Goal: Browse casually: Explore the website without a specific task or goal

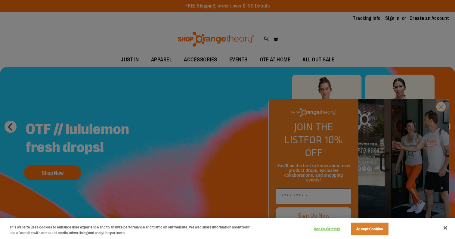
click at [440, 120] on div at bounding box center [227, 119] width 455 height 239
click at [377, 230] on button "Accept Cookies" at bounding box center [370, 229] width 38 height 13
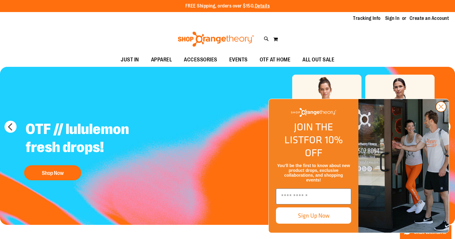
click at [443, 112] on circle "Close dialog" at bounding box center [441, 107] width 10 height 10
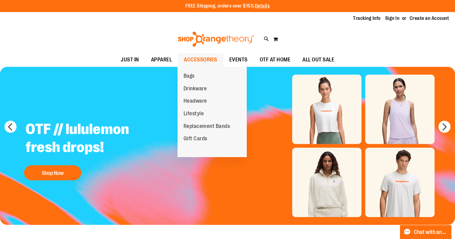
click at [204, 57] on span "ACCESSORIES" at bounding box center [200, 60] width 33 height 14
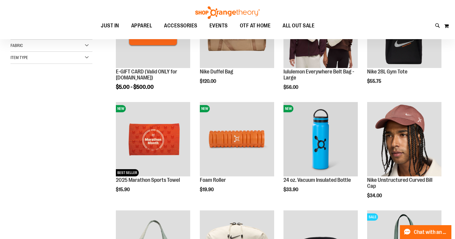
scroll to position [146, 0]
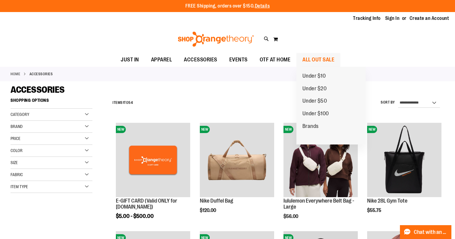
click at [329, 58] on span "ALL OUT SALE" at bounding box center [319, 60] width 32 height 14
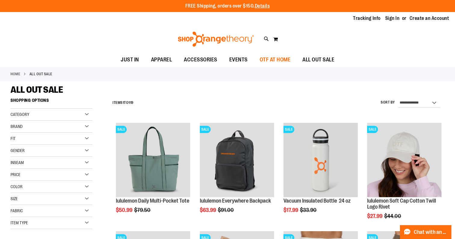
click at [277, 62] on span "OTF AT HOME" at bounding box center [275, 60] width 31 height 14
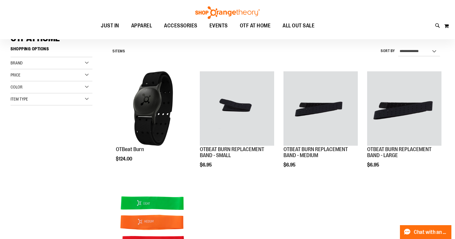
scroll to position [40, 0]
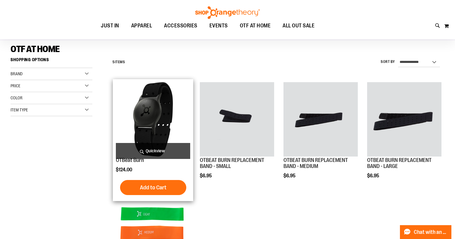
click at [159, 98] on img "product" at bounding box center [153, 119] width 74 height 74
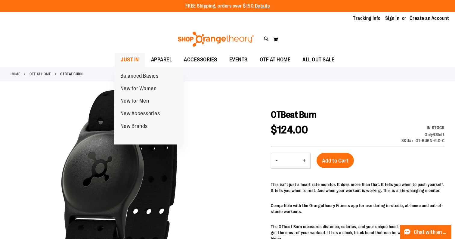
click at [124, 56] on span "JUST IN" at bounding box center [130, 60] width 18 height 14
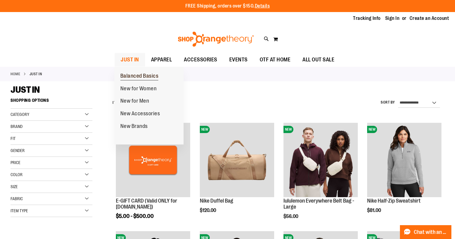
click at [133, 76] on span "Balanced Basics" at bounding box center [139, 77] width 38 height 8
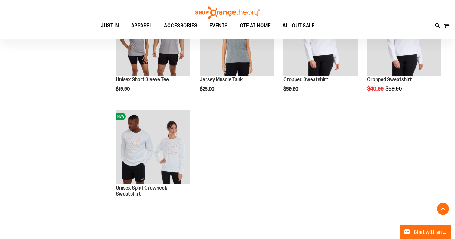
scroll to position [8, 0]
